Goal: Task Accomplishment & Management: Manage account settings

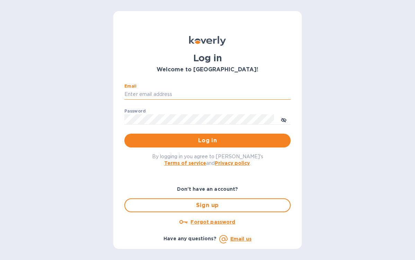
drag, startPoint x: 212, startPoint y: 94, endPoint x: 215, endPoint y: 99, distance: 6.1
click at [212, 94] on input "Email" at bounding box center [207, 94] width 166 height 10
type input "[EMAIL_ADDRESS][DOMAIN_NAME]"
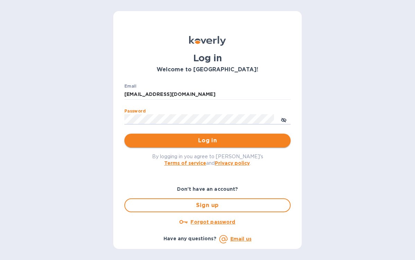
click at [139, 141] on span "Log in" at bounding box center [207, 141] width 155 height 8
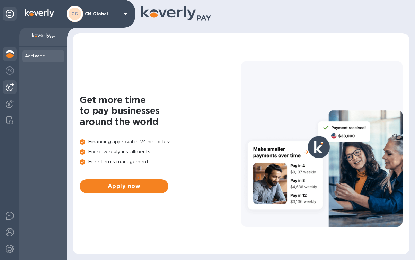
click at [8, 86] on img at bounding box center [10, 87] width 8 height 8
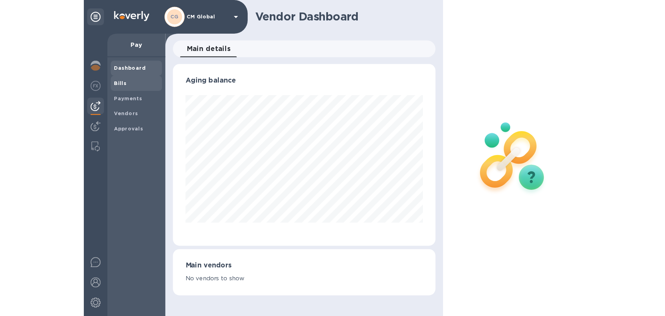
scroll to position [150, 216]
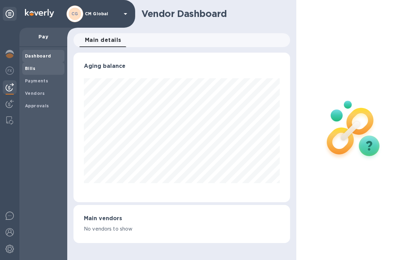
click at [33, 67] on b "Bills" at bounding box center [30, 68] width 10 height 5
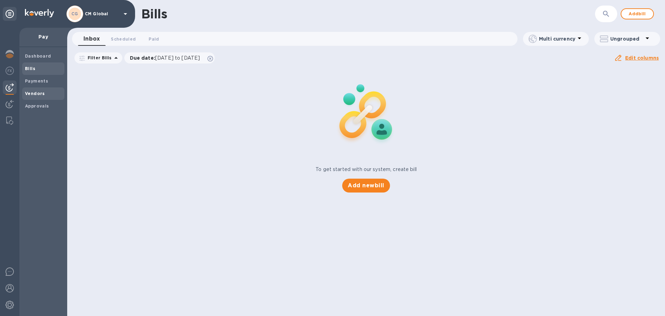
click at [40, 92] on b "Vendors" at bounding box center [35, 93] width 20 height 5
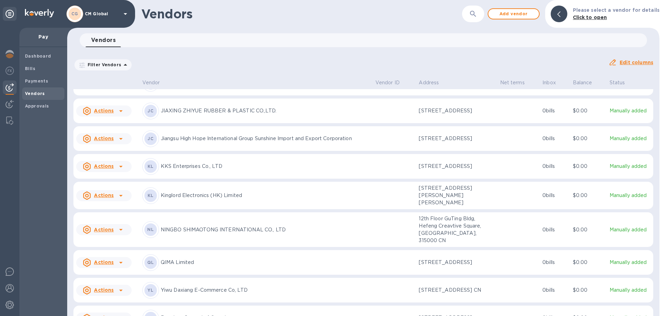
scroll to position [336, 0]
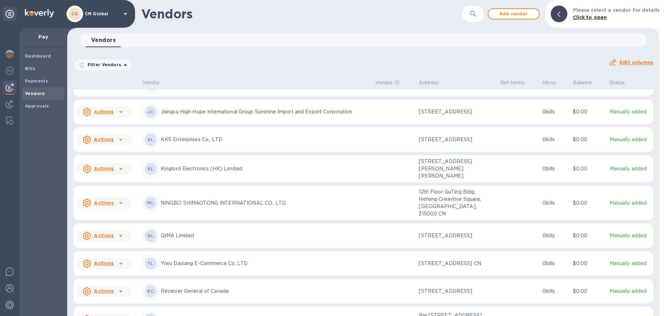
click at [122, 173] on icon at bounding box center [121, 169] width 8 height 8
click at [104, 260] on b "Add new bill" at bounding box center [112, 284] width 32 height 6
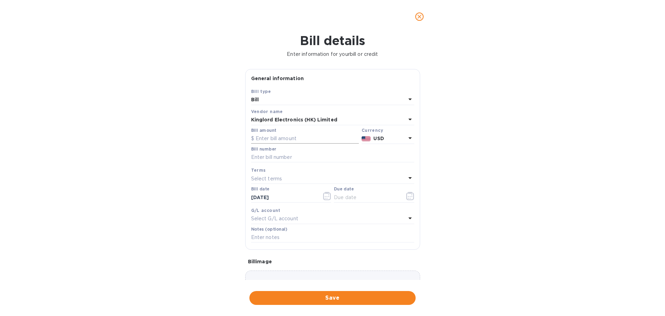
click at [298, 140] on input "text" at bounding box center [305, 138] width 108 height 10
type input "564.82"
type input "SI25A0803"
click at [299, 177] on div "Select terms" at bounding box center [328, 179] width 155 height 10
click at [270, 260] on div "Prepaid" at bounding box center [330, 269] width 152 height 13
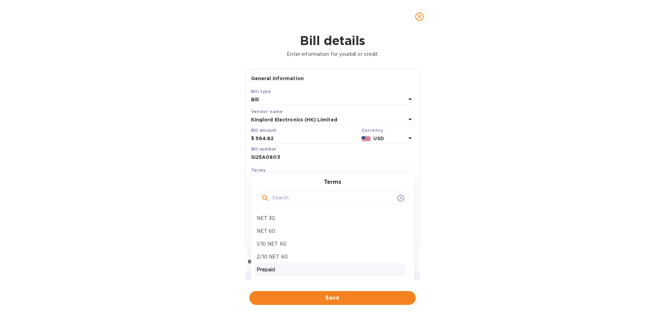
type input "[DATE]"
click at [282, 216] on p "Select G/L account" at bounding box center [274, 218] width 47 height 7
click at [415, 237] on div "Bill details Enter information for your bill or credit General information Save…" at bounding box center [332, 174] width 665 height 282
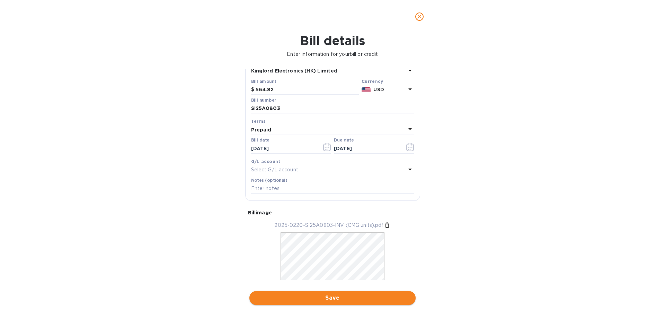
click at [335, 260] on span "Save" at bounding box center [332, 298] width 155 height 8
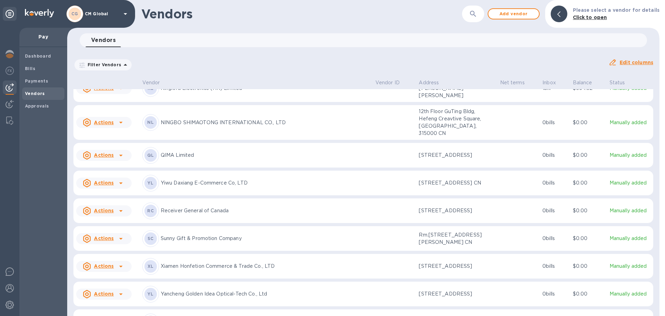
scroll to position [405, 0]
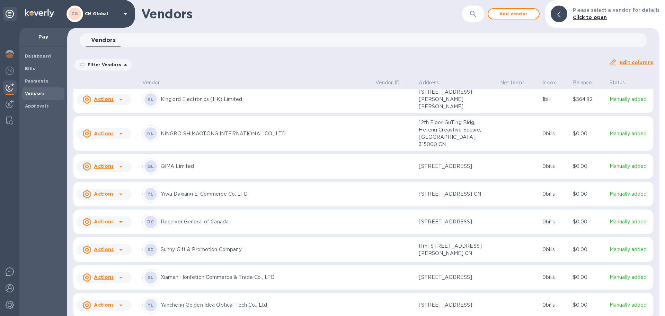
click at [120, 104] on icon at bounding box center [121, 99] width 8 height 8
click at [116, 213] on b "Add new bill" at bounding box center [112, 214] width 32 height 6
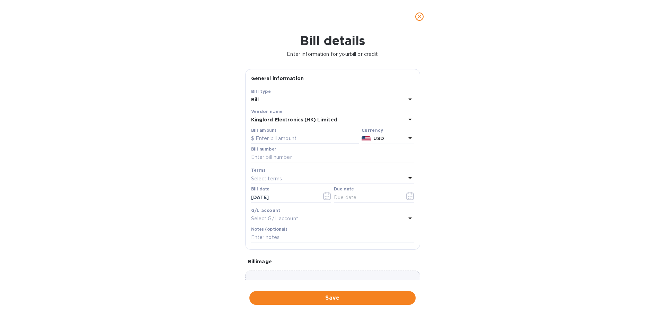
click at [294, 157] on input "text" at bounding box center [332, 157] width 163 height 10
paste input "SI25A0707"
type input "SI25A0707"
click at [294, 136] on input "text" at bounding box center [305, 138] width 108 height 10
type input "1,151.58"
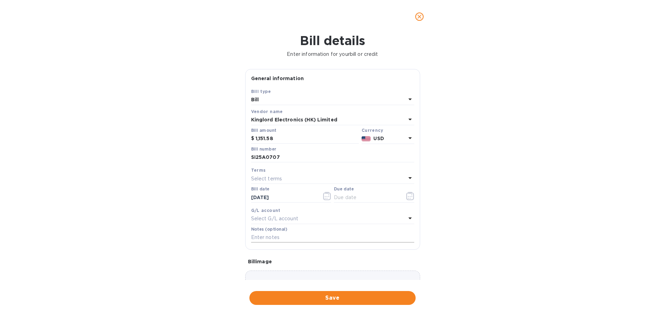
click at [288, 234] on input "text" at bounding box center [332, 237] width 163 height 10
paste input "SI25A0707"
type input "SI25A0707 30% ETD"
click at [380, 177] on div "Select terms" at bounding box center [328, 179] width 155 height 10
click at [273, 260] on p "Prepaid" at bounding box center [330, 269] width 147 height 7
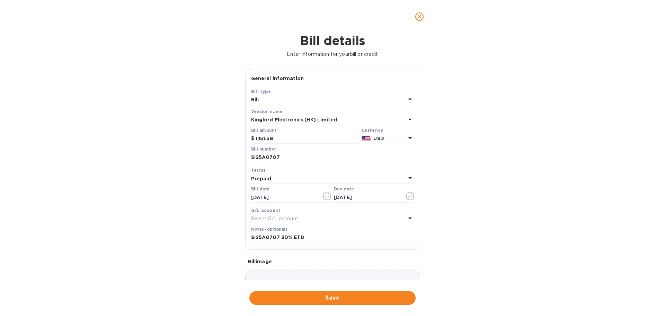
type input "[DATE]"
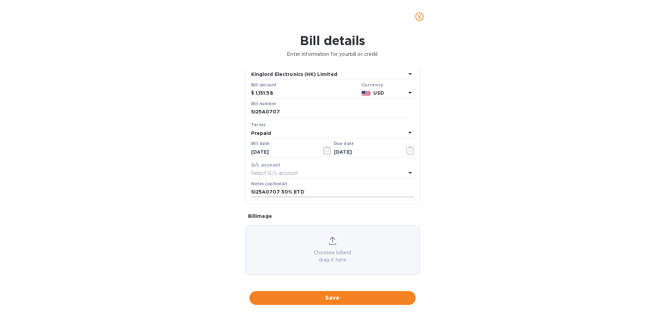
scroll to position [49, 0]
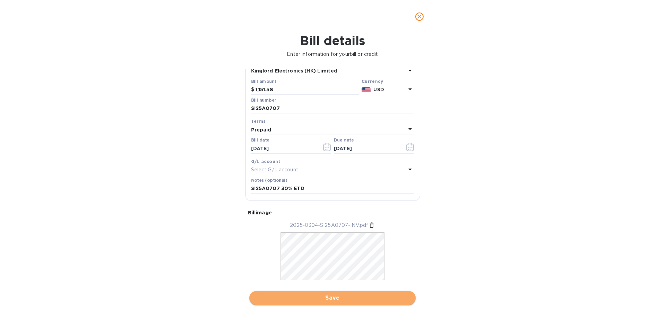
click at [336, 260] on span "Save" at bounding box center [332, 298] width 155 height 8
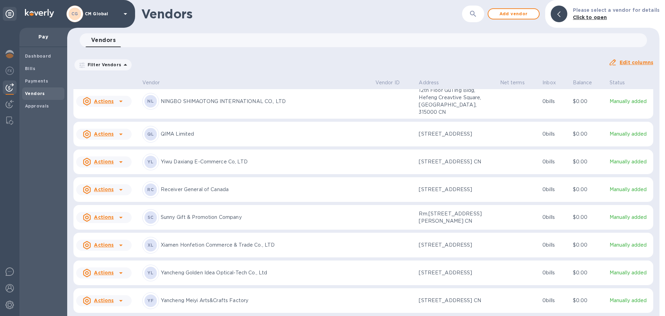
scroll to position [588, 0]
click at [113, 159] on u "Actions" at bounding box center [104, 162] width 20 height 6
click at [112, 141] on b "Add new bill" at bounding box center [112, 141] width 32 height 6
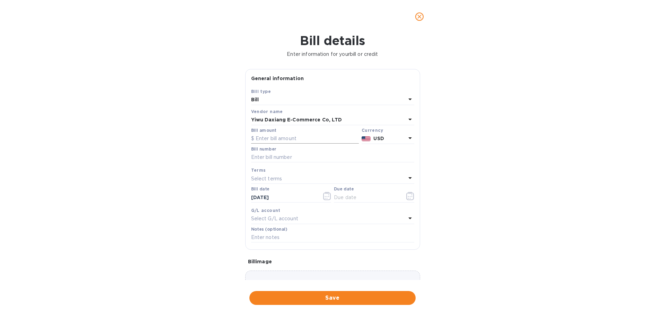
click at [300, 138] on input "text" at bounding box center [305, 138] width 108 height 10
type input "38"
type input "2508190148s"
click at [347, 180] on div "Select terms" at bounding box center [328, 179] width 155 height 10
click at [276, 260] on p "Prepaid" at bounding box center [330, 269] width 147 height 7
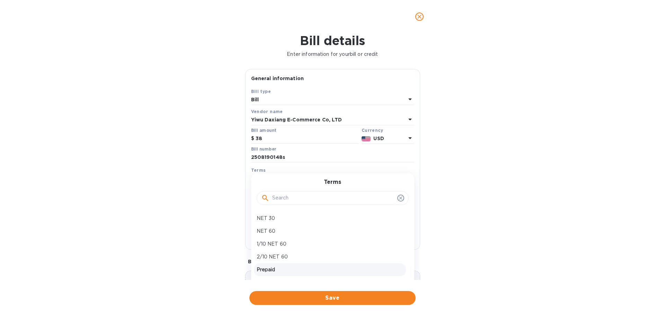
type input "[DATE]"
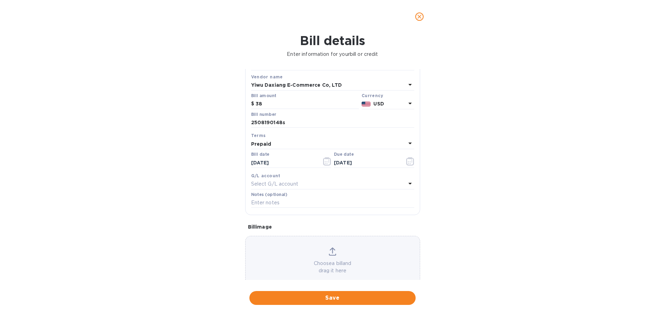
scroll to position [49, 0]
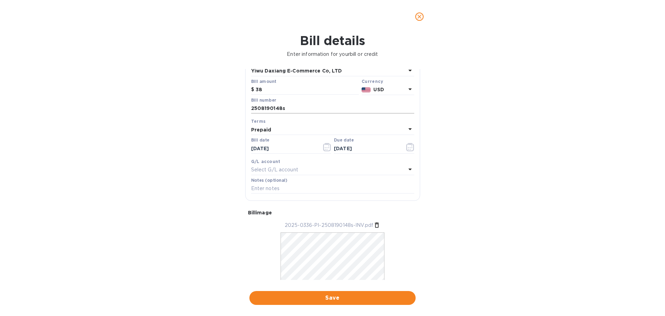
click at [251, 108] on input "2508190148s" at bounding box center [332, 108] width 163 height 10
type input "2508190148s"
click at [279, 186] on input "text" at bounding box center [332, 188] width 163 height 10
drag, startPoint x: 279, startPoint y: 186, endPoint x: 237, endPoint y: 187, distance: 41.3
click at [237, 187] on div "Bill details Enter information for your bill or credit General information Save…" at bounding box center [332, 174] width 665 height 282
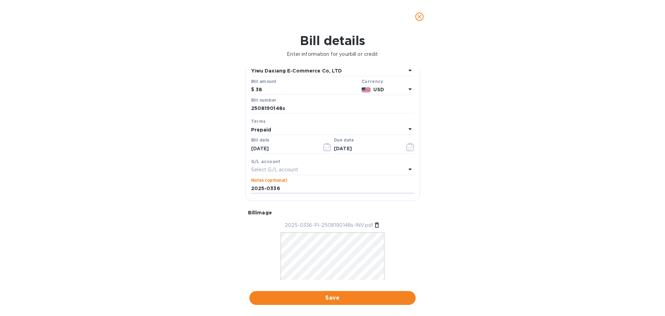
type input "2025-0336"
click at [250, 107] on div "Bill number 2508190148s" at bounding box center [333, 106] width 166 height 20
click at [250, 109] on div "Bill number 2508190148s" at bounding box center [333, 106] width 166 height 20
click at [252, 107] on input "2508190148s" at bounding box center [332, 108] width 163 height 10
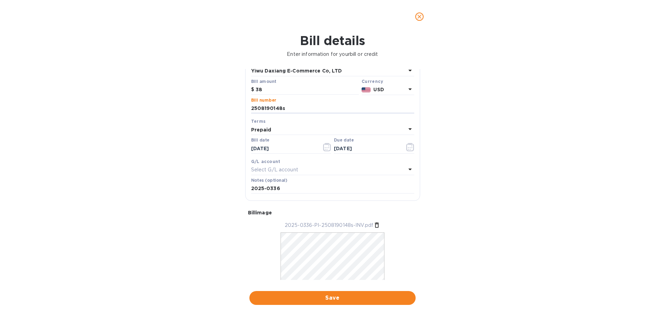
paste input "2025-0336"
drag, startPoint x: 323, startPoint y: 107, endPoint x: 229, endPoint y: 108, distance: 94.3
click at [229, 108] on div "Bill details Enter information for your bill or credit General information Save…" at bounding box center [332, 174] width 665 height 282
type input "2025-0336 -- 2508190148s"
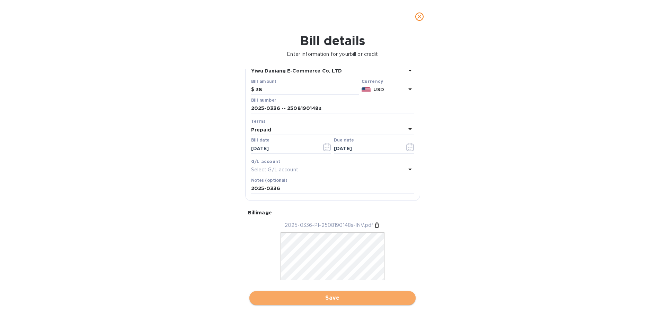
click at [331, 260] on span "Save" at bounding box center [332, 298] width 155 height 8
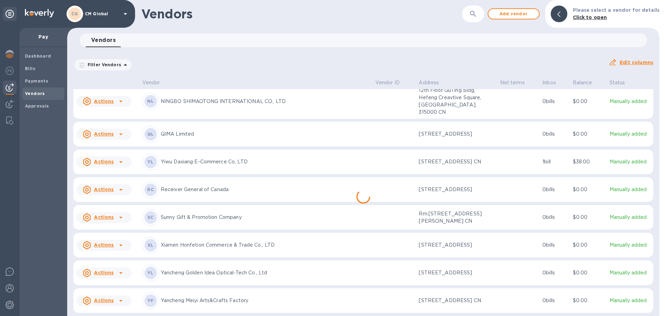
scroll to position [588, 0]
click at [121, 158] on icon at bounding box center [121, 162] width 8 height 8
click at [211, 112] on div at bounding box center [332, 158] width 665 height 316
click at [39, 80] on b "Payments" at bounding box center [36, 80] width 23 height 5
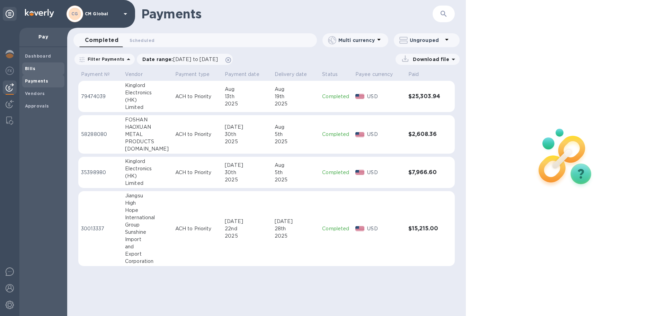
click at [34, 67] on b "Bills" at bounding box center [30, 68] width 10 height 5
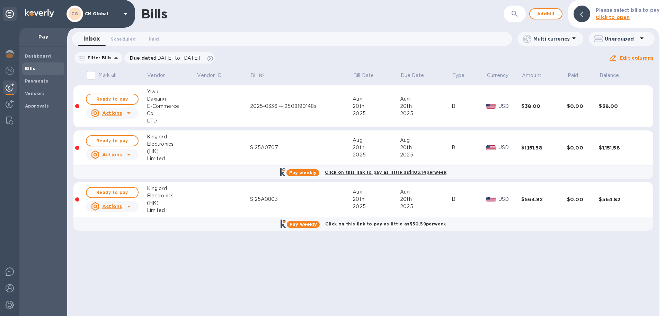
click at [127, 113] on icon at bounding box center [129, 113] width 8 height 8
click at [158, 103] on div at bounding box center [332, 158] width 665 height 316
click at [128, 96] on span "Ready to pay" at bounding box center [112, 99] width 40 height 8
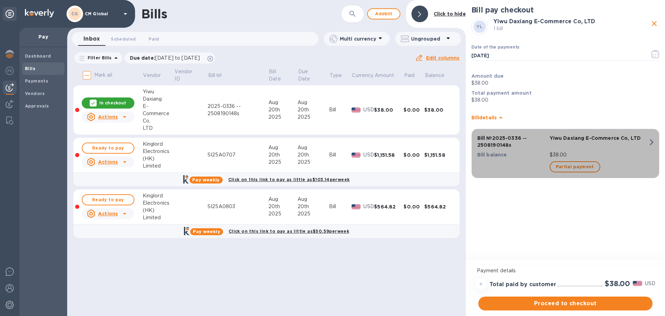
click at [415, 141] on icon "button" at bounding box center [652, 142] width 12 height 12
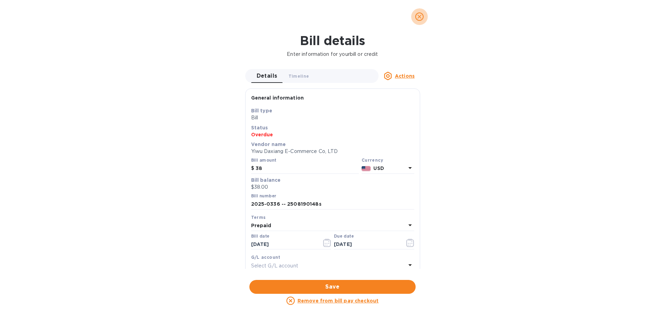
click at [415, 17] on icon "close" at bounding box center [420, 17] width 4 height 4
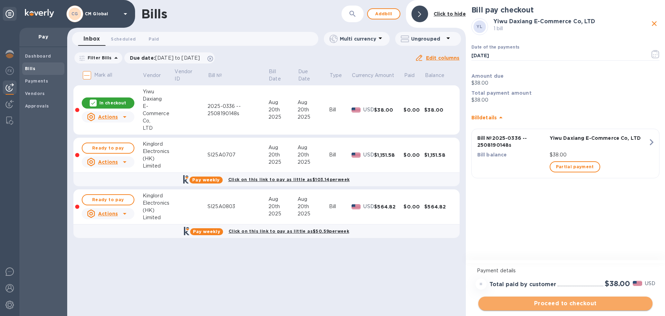
click at [415, 260] on span "Proceed to checkout" at bounding box center [565, 303] width 163 height 8
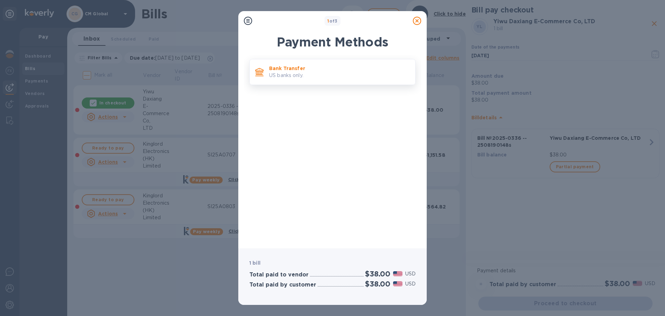
click at [294, 71] on p "Bank Transfer" at bounding box center [339, 68] width 141 height 7
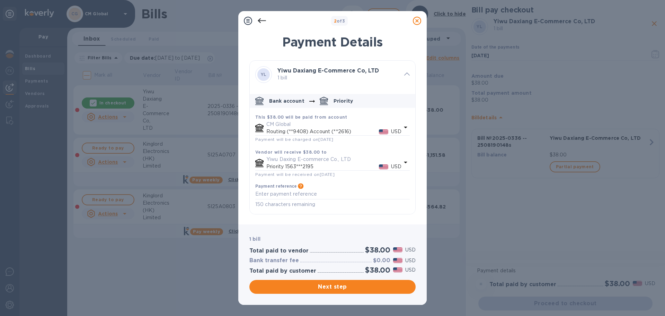
click at [405, 161] on icon "default-method" at bounding box center [406, 162] width 8 height 8
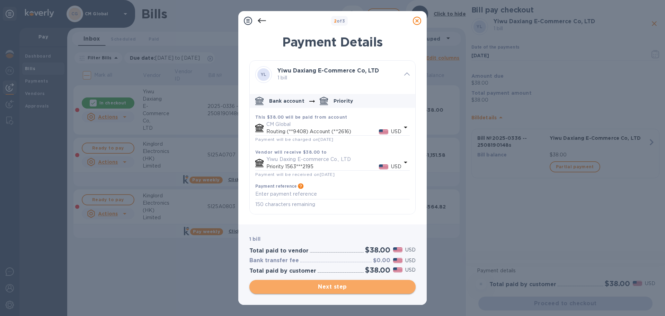
click at [348, 260] on span "Next step" at bounding box center [332, 286] width 155 height 8
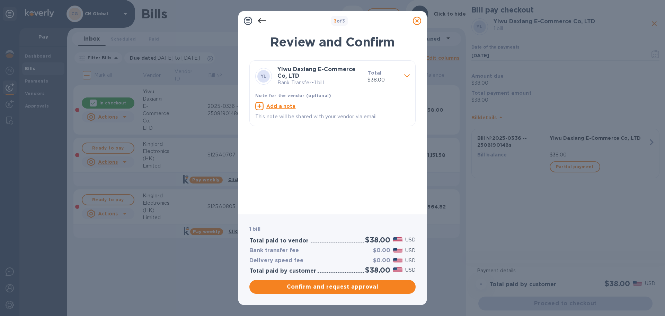
click at [281, 106] on u "Add a note" at bounding box center [281, 106] width 29 height 6
click at [319, 107] on textarea at bounding box center [326, 107] width 143 height 6
paste textarea "2025-0336"
type textarea "2508190148s -- 2025-0336"
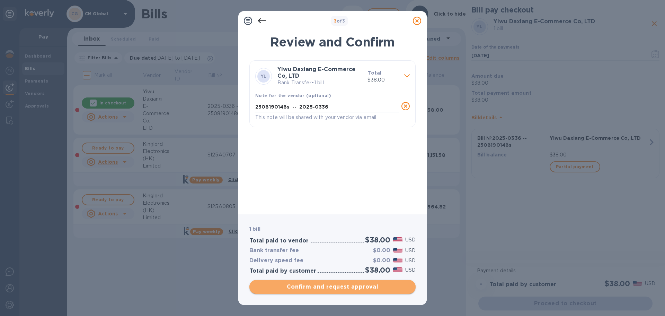
click at [356, 260] on span "Confirm and request approval" at bounding box center [332, 286] width 155 height 8
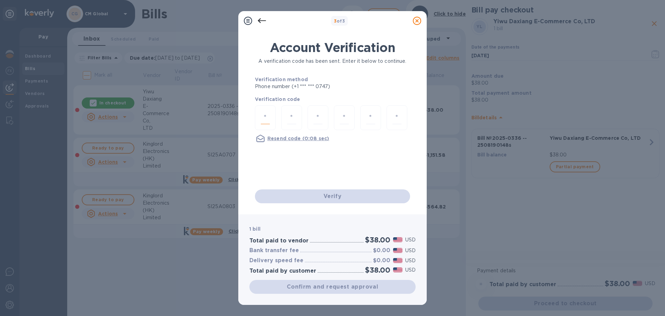
click at [264, 117] on input "number" at bounding box center [265, 117] width 9 height 13
type input "6"
type input "4"
type input "5"
type input "4"
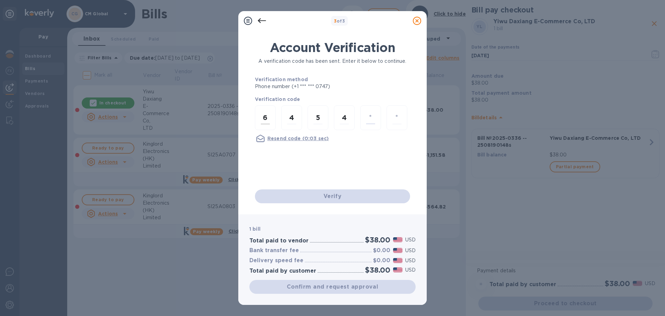
type input "4"
type input "7"
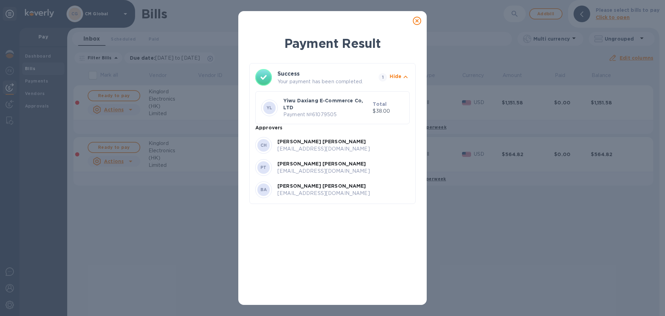
click at [415, 21] on icon at bounding box center [417, 21] width 8 height 8
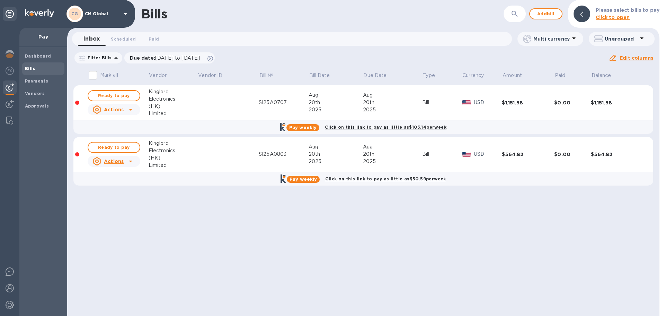
click at [92, 74] on input "Mark all" at bounding box center [93, 75] width 15 height 15
checkbox input "true"
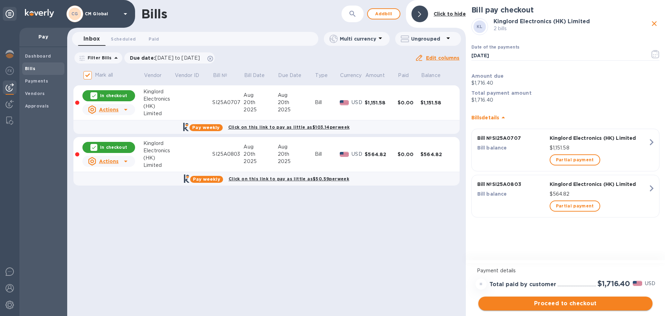
click at [415, 260] on span "Proceed to checkout" at bounding box center [565, 303] width 163 height 8
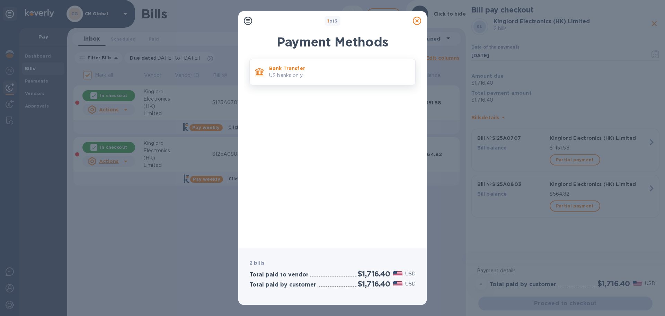
click at [294, 75] on p "US banks only." at bounding box center [339, 75] width 141 height 7
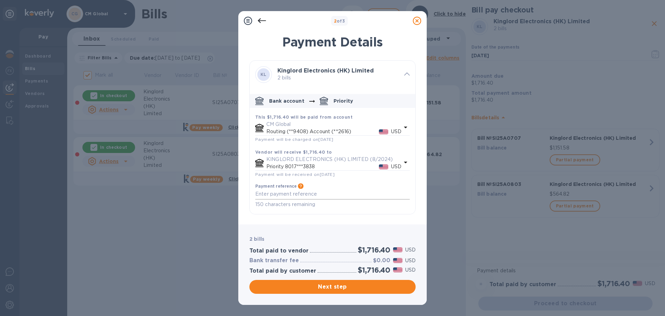
drag, startPoint x: 320, startPoint y: 186, endPoint x: 323, endPoint y: 191, distance: 6.1
click at [320, 186] on div "Payment reference Information that will be provided to the beneficiary bank and…" at bounding box center [332, 195] width 155 height 25
click at [324, 192] on textarea "default-method" at bounding box center [332, 194] width 155 height 6
paste textarea "SI25A0803"
click at [311, 192] on textarea "SI25A0803" at bounding box center [332, 196] width 155 height 11
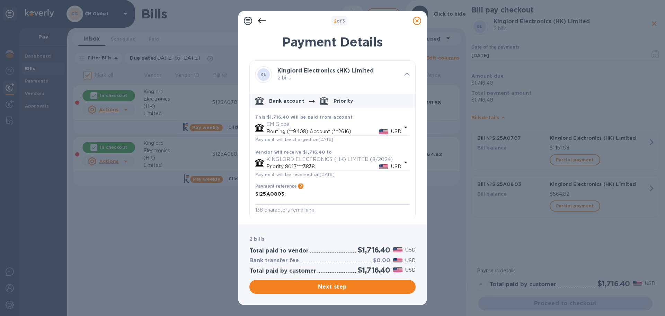
paste textarea "SI25A0707"
drag, startPoint x: 283, startPoint y: 195, endPoint x: 313, endPoint y: 209, distance: 33.0
click at [283, 196] on textarea "SI25A0803; SI25A0707" at bounding box center [332, 199] width 155 height 17
click at [318, 202] on textarea "SI25A0803 (2025-0220); SI25A0707 (2025-0304 30% ETD)" at bounding box center [332, 199] width 155 height 17
type textarea "SI25A0803 (2025-0220); SI25A0707 (2025-0304 30% ETD)"
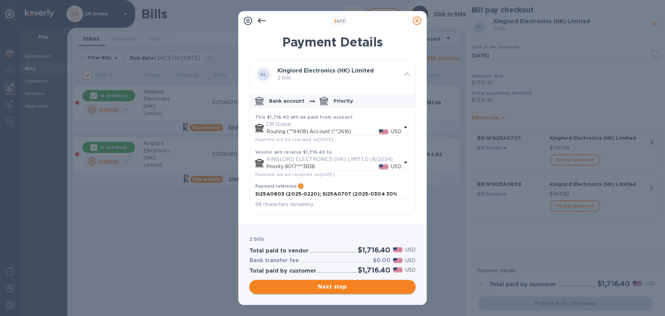
drag, startPoint x: 332, startPoint y: 289, endPoint x: 339, endPoint y: 287, distance: 7.5
click at [332, 260] on span "Next step" at bounding box center [332, 286] width 155 height 8
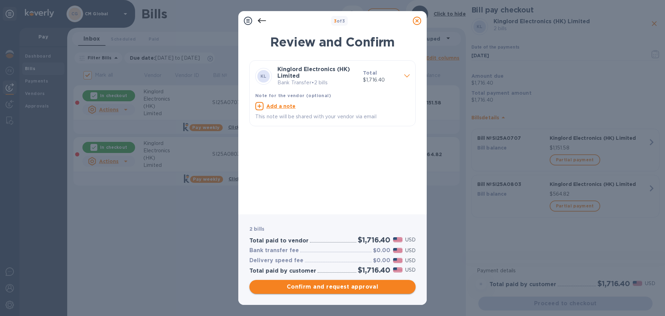
click at [338, 260] on span "Confirm and request approval" at bounding box center [332, 286] width 155 height 8
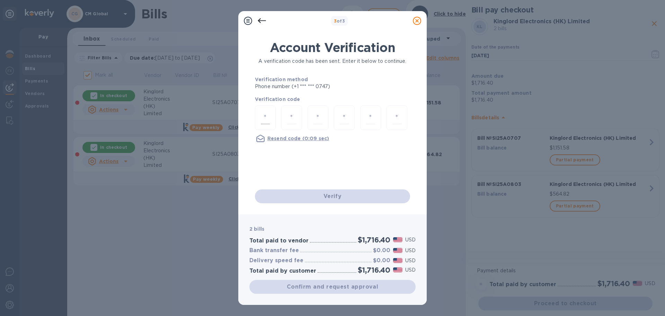
click at [262, 114] on input "number" at bounding box center [265, 117] width 9 height 13
type input "5"
type input "7"
type input "3"
type input "5"
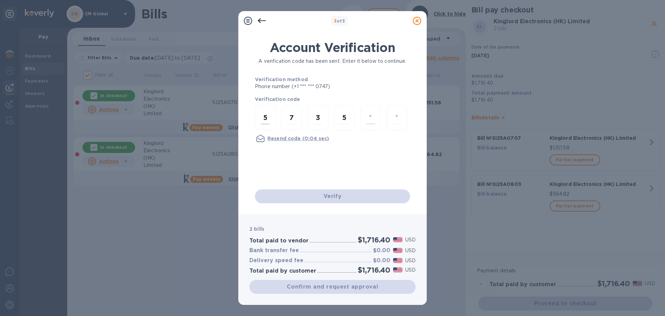
type input "7"
type input "8"
checkbox input "false"
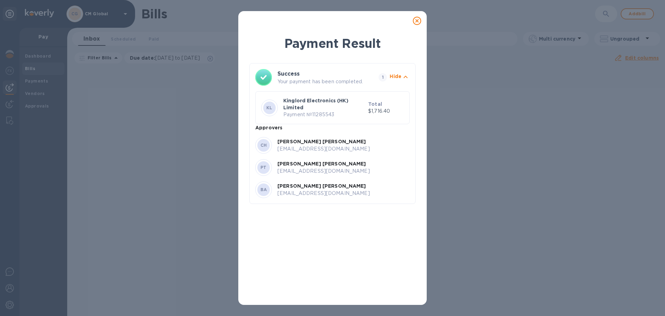
click at [307, 146] on p "[EMAIL_ADDRESS][DOMAIN_NAME]" at bounding box center [344, 148] width 132 height 7
click at [415, 20] on icon at bounding box center [417, 21] width 8 height 8
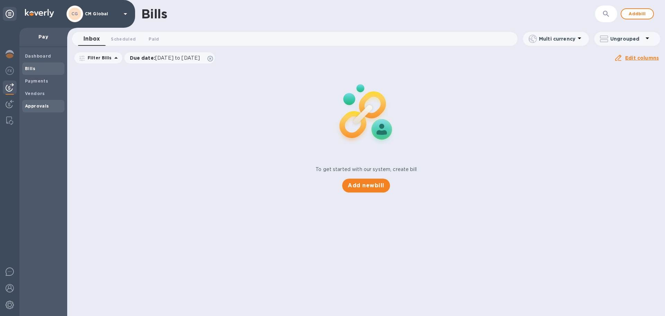
click at [30, 109] on span "Approvals" at bounding box center [37, 106] width 24 height 7
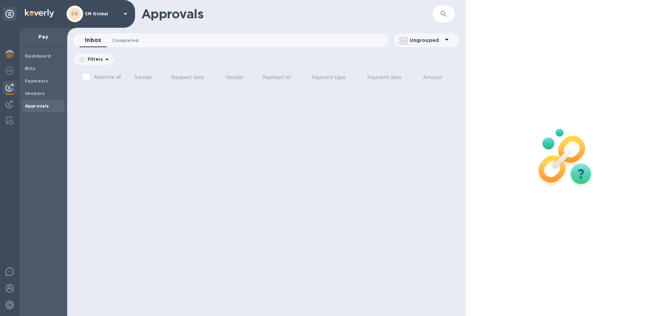
click at [126, 43] on span "Completed 0" at bounding box center [125, 40] width 26 height 7
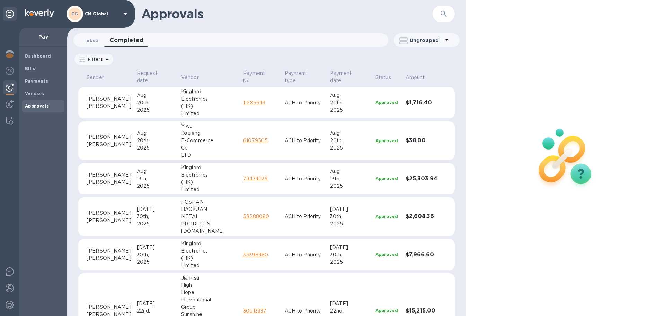
click at [97, 42] on span "Inbox 0" at bounding box center [91, 40] width 13 height 7
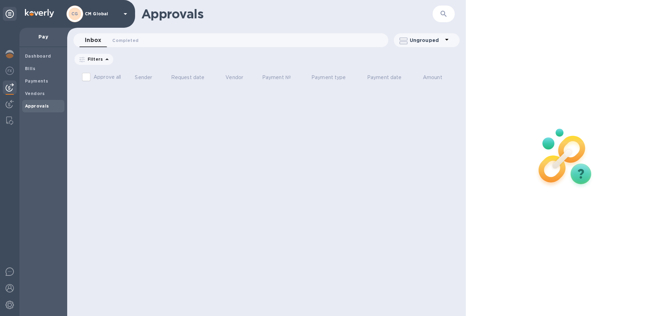
click at [415, 38] on icon at bounding box center [447, 39] width 8 height 8
click at [415, 58] on li "Group approvals by sender" at bounding box center [437, 58] width 87 height 22
click at [415, 41] on icon at bounding box center [447, 39] width 8 height 8
click at [415, 57] on li "Separate all approvals" at bounding box center [431, 58] width 75 height 22
click at [37, 93] on b "Vendors" at bounding box center [35, 93] width 20 height 5
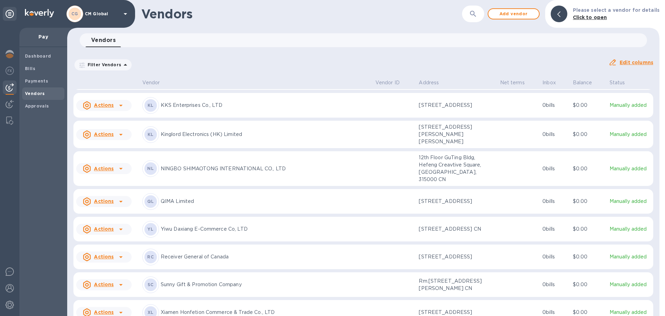
scroll to position [370, 0]
click at [42, 80] on b "Payments" at bounding box center [36, 80] width 23 height 5
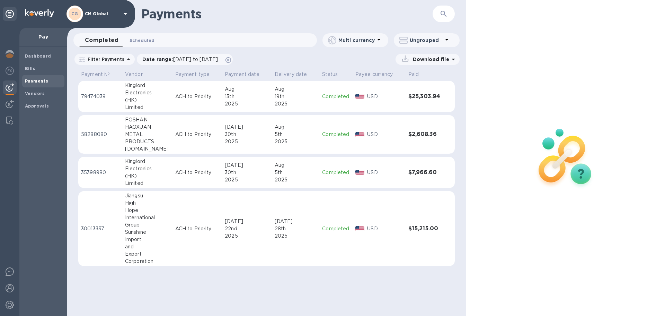
click at [143, 42] on span "Scheduled 0" at bounding box center [142, 40] width 25 height 7
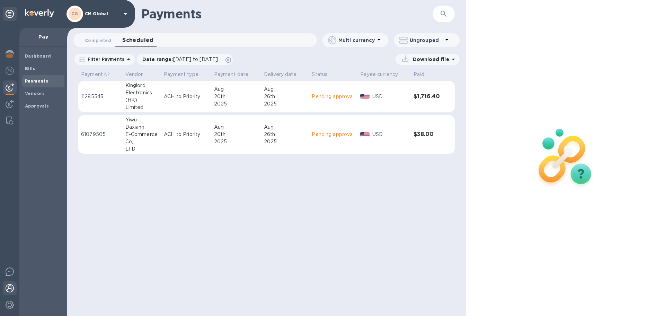
click at [8, 260] on div at bounding box center [10, 288] width 14 height 15
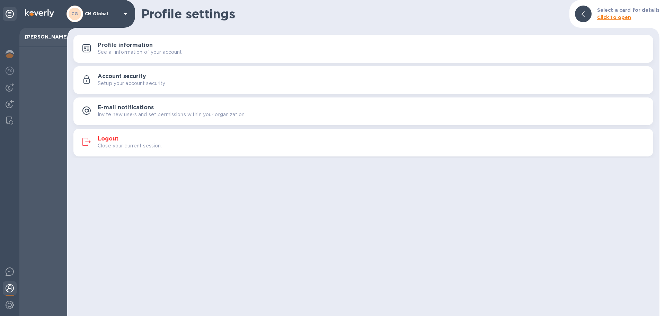
click at [111, 145] on p "Close your current session." at bounding box center [130, 145] width 64 height 7
